Goal: Task Accomplishment & Management: Manage account settings

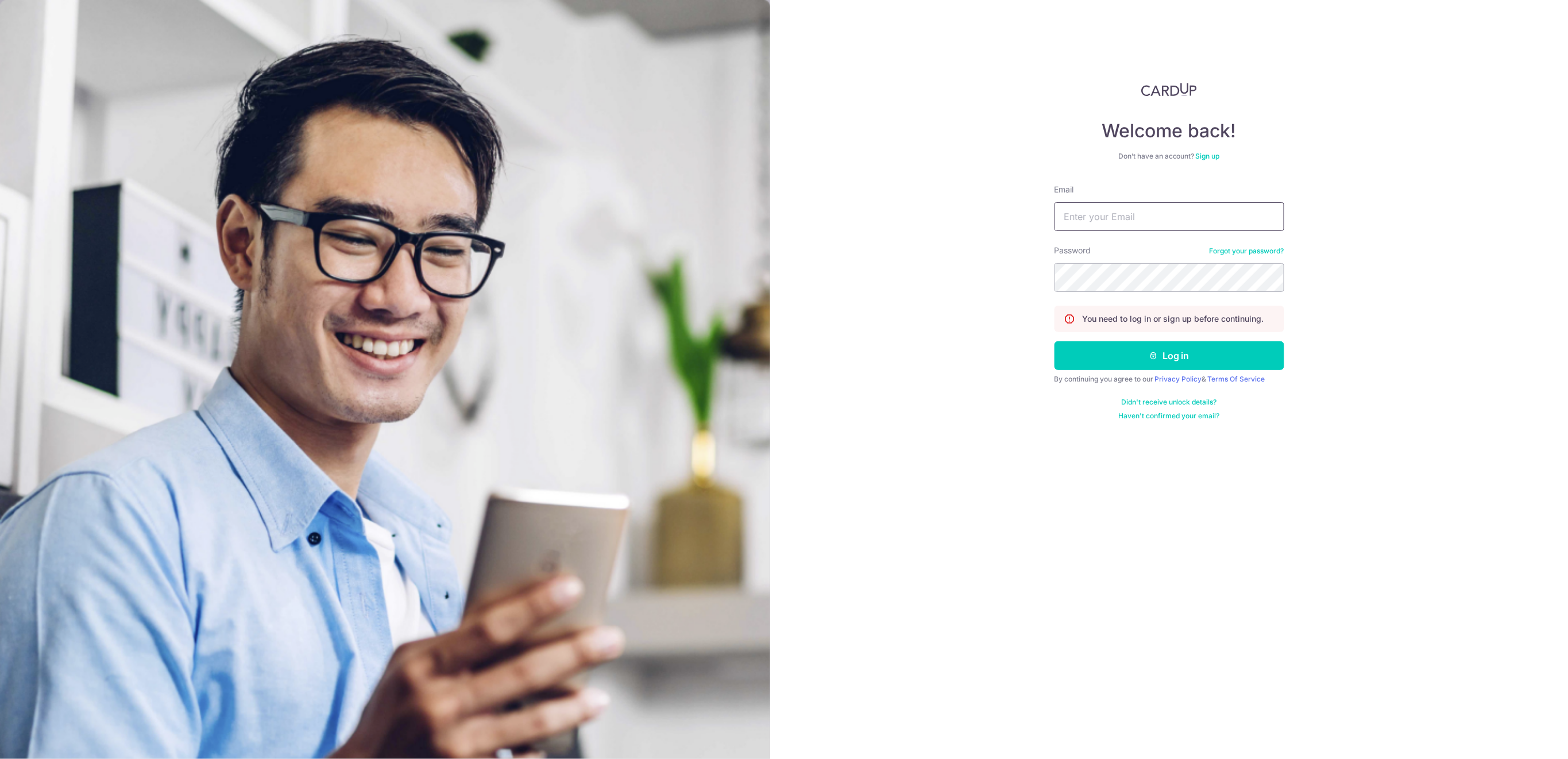
click at [1195, 221] on input "Email" at bounding box center [1169, 217] width 229 height 29
type input "[EMAIL_ADDRESS][DOMAIN_NAME]"
click at [1182, 345] on button "Log in" at bounding box center [1169, 355] width 229 height 29
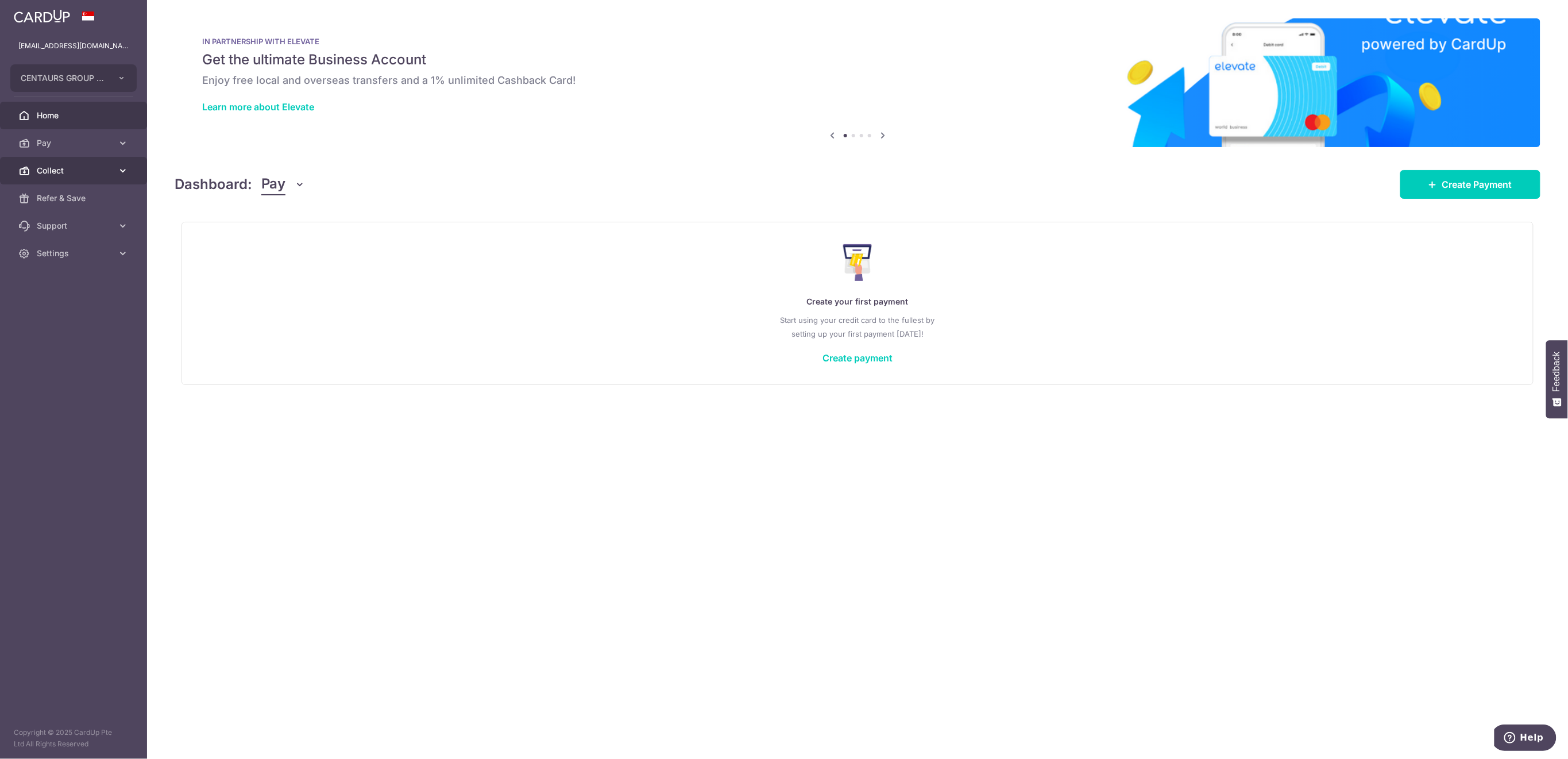
click at [59, 169] on span "Collect" at bounding box center [74, 171] width 76 height 12
click at [67, 204] on span "Dashboard" at bounding box center [74, 198] width 76 height 12
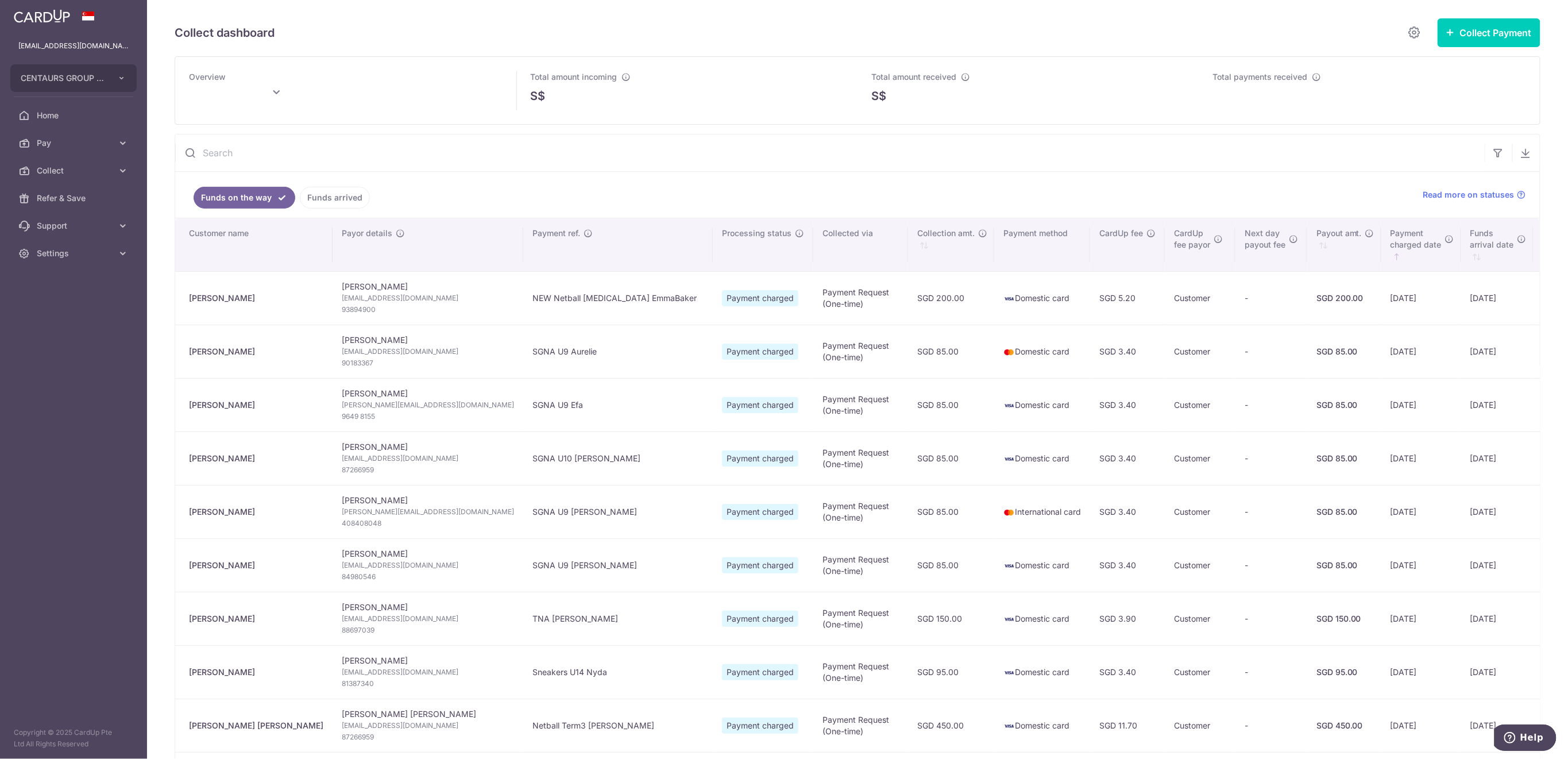
type input "[DATE]"
click at [337, 197] on link "Funds arrived" at bounding box center [335, 197] width 71 height 21
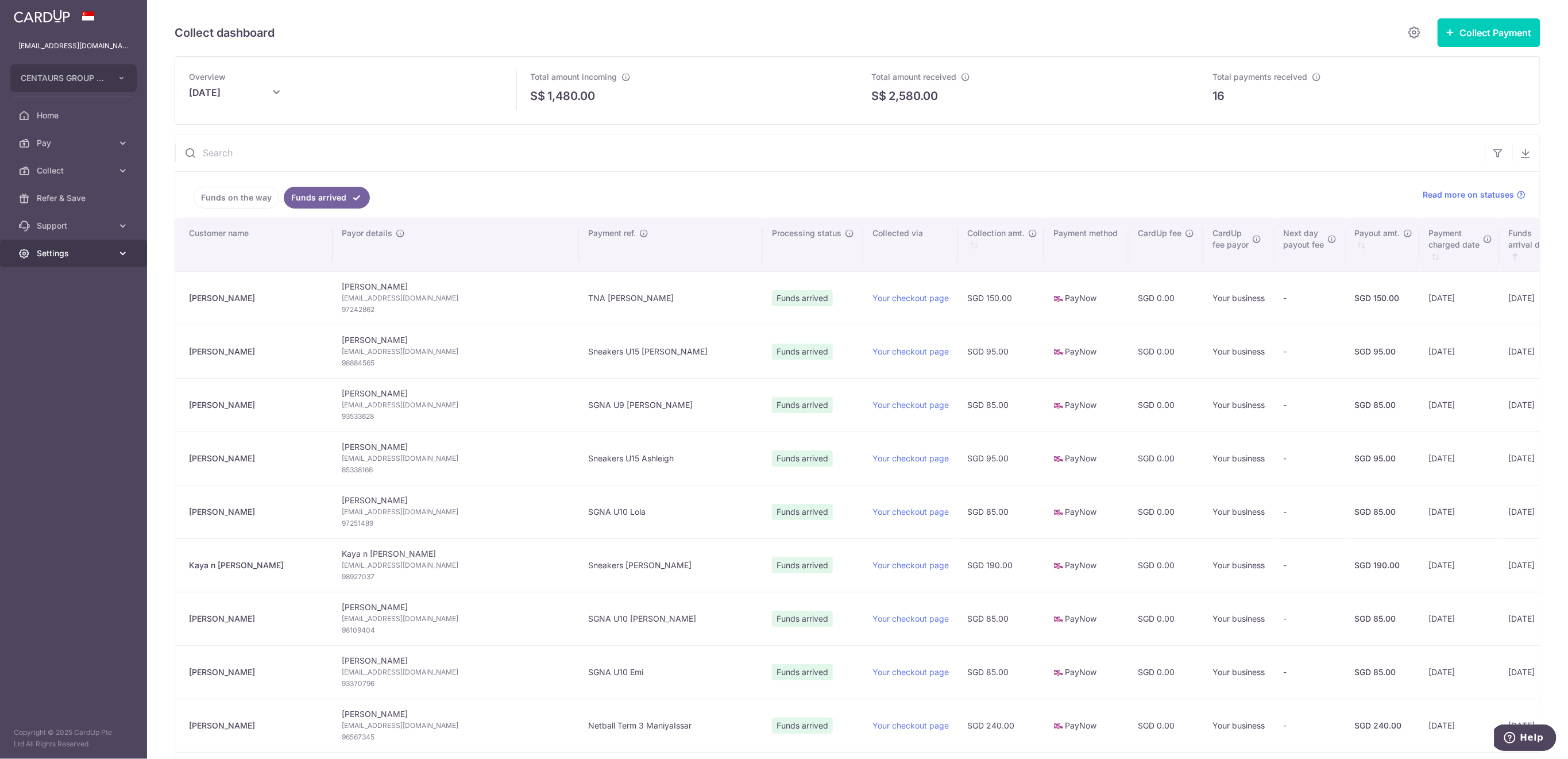
click at [79, 248] on span "Settings" at bounding box center [74, 253] width 76 height 12
click at [87, 311] on span "Logout" at bounding box center [74, 308] width 76 height 12
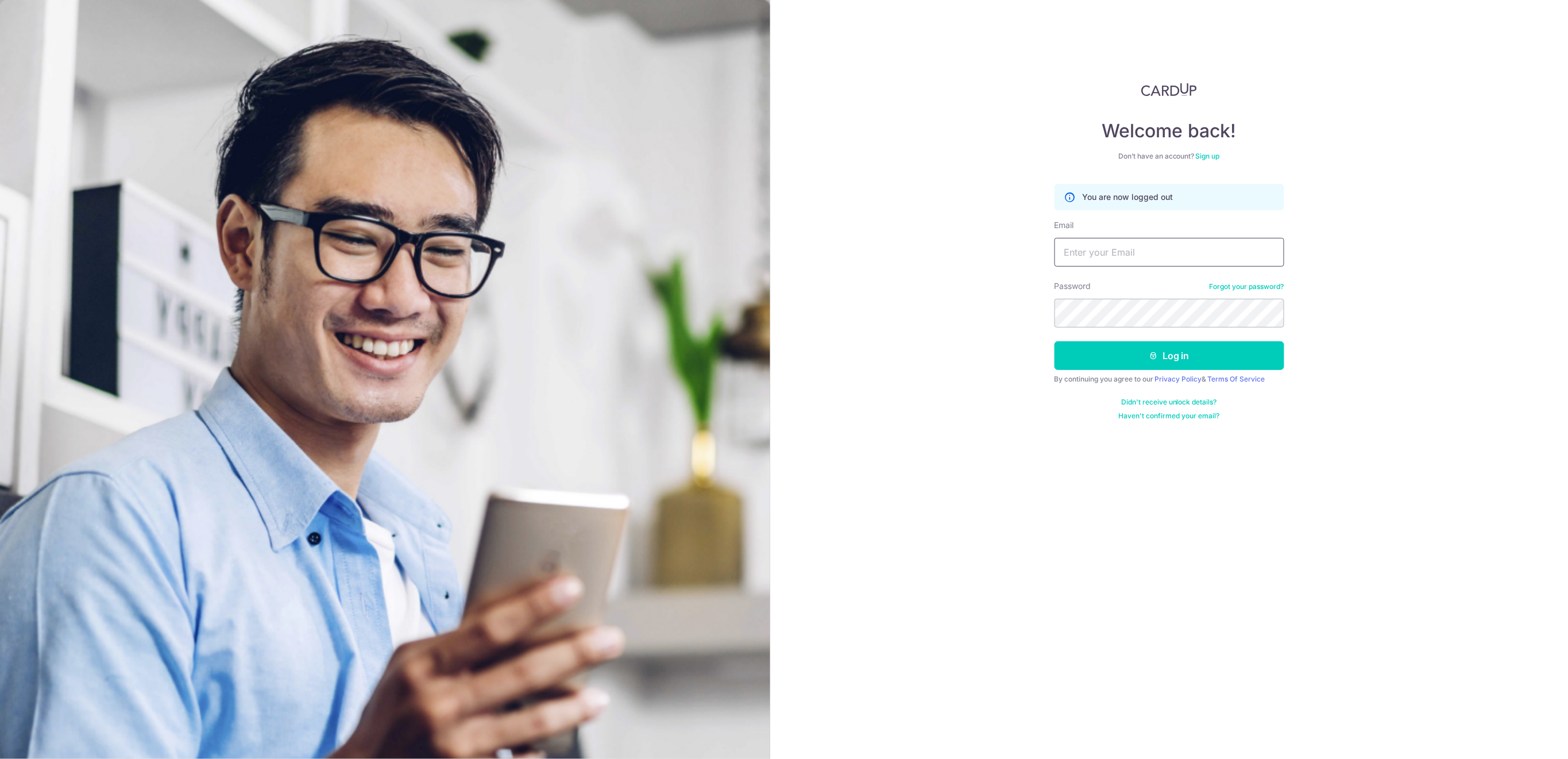
click at [1192, 244] on input "Email" at bounding box center [1169, 252] width 229 height 29
type input "finance@centaursgroup.com"
click at [1175, 359] on button "Log in" at bounding box center [1169, 355] width 229 height 29
